Goal: Task Accomplishment & Management: Manage account settings

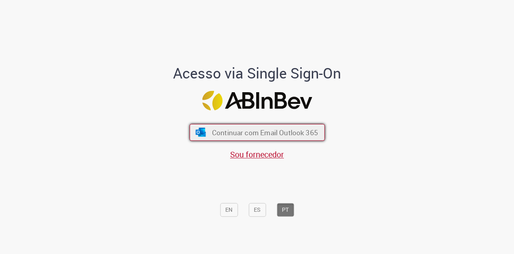
click at [272, 129] on span "Continuar com Email Outlook 365" at bounding box center [265, 131] width 106 height 9
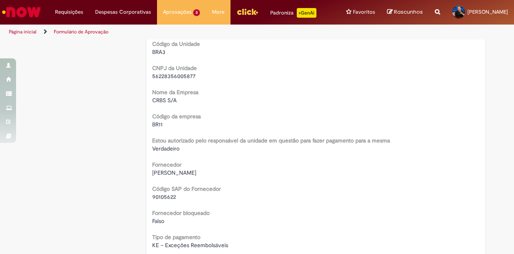
scroll to position [517, 0]
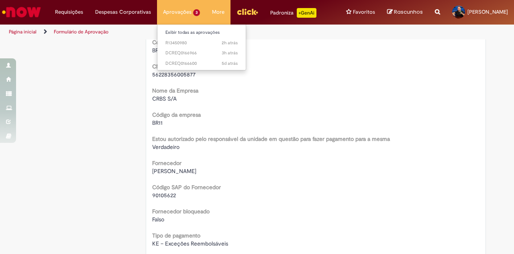
click at [172, 9] on li "Aprovações 3 Exibir todas as aprovações 2h atrás 2 horas atrás R13450980 3h atr…" at bounding box center [181, 12] width 49 height 24
click at [169, 12] on li "Aprovações 3 Exibir todas as aprovações 2h atrás 2 horas atrás R13450980 3h atr…" at bounding box center [181, 12] width 49 height 24
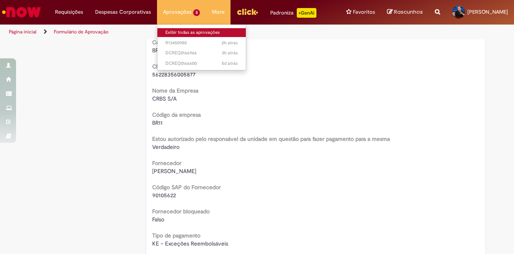
click at [168, 33] on link "Exibir todas as aprovações" at bounding box center [202, 32] width 88 height 9
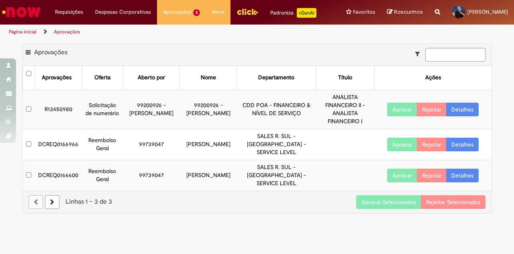
click at [377, 196] on button "Aprovar Selecionados" at bounding box center [388, 202] width 65 height 14
